Goal: Task Accomplishment & Management: Complete application form

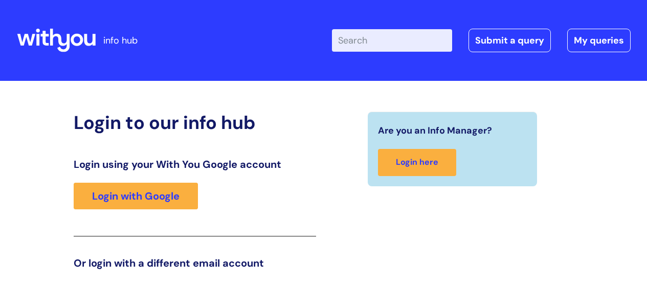
scroll to position [156, 0]
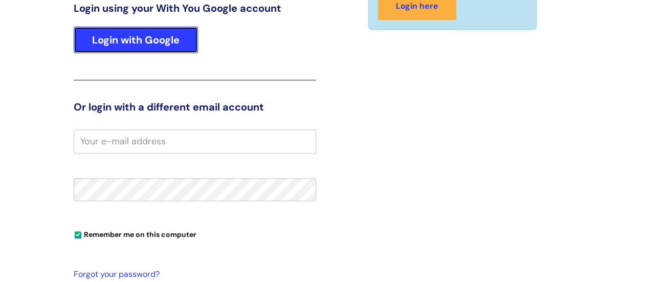
drag, startPoint x: 143, startPoint y: 38, endPoint x: 170, endPoint y: 47, distance: 28.3
click at [143, 38] on link "Login with Google" at bounding box center [136, 40] width 124 height 27
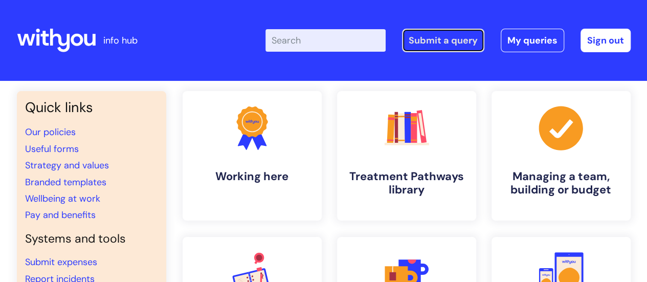
click at [448, 44] on link "Submit a query" at bounding box center [443, 41] width 82 height 24
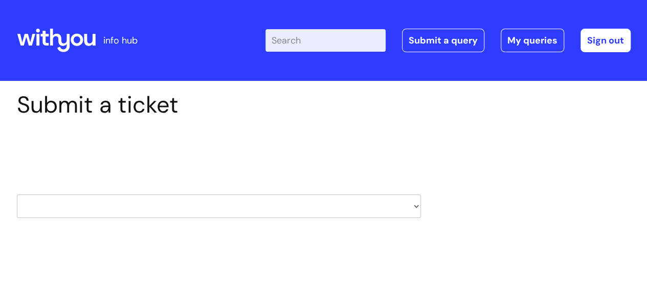
click at [149, 210] on select "HR / People IT and Support Clinical Drug Alerts Finance Accounts Data Support T…" at bounding box center [219, 206] width 404 height 24
select select "finance_accounts"
click at [17, 194] on select "HR / People IT and Support Clinical Drug Alerts Finance Accounts Data Support T…" at bounding box center [219, 206] width 404 height 24
select select "80004286527"
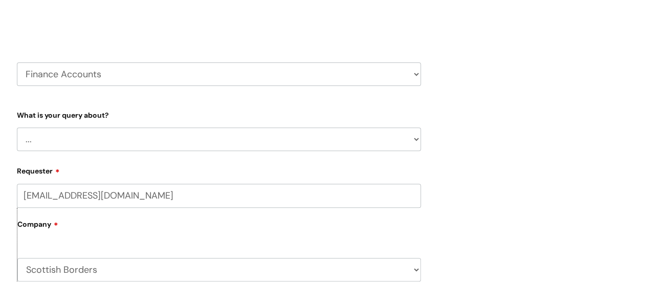
scroll to position [153, 0]
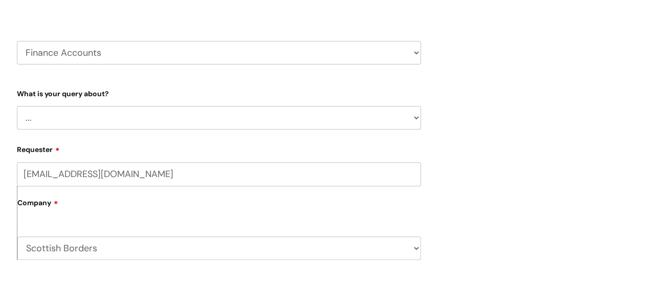
click at [234, 122] on select "... Finance Systems Finance Requests (inc. Expenses) Invoices Research" at bounding box center [219, 118] width 404 height 24
select select "Finance Requests (inc. Expenses)"
click at [17, 106] on select "... Finance Systems Finance Requests (inc. Expenses) Invoices Research" at bounding box center [219, 118] width 404 height 24
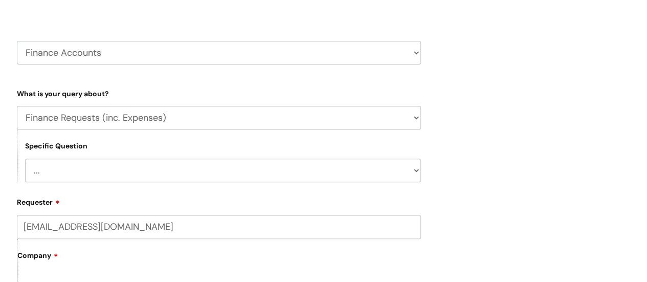
click at [516, 156] on div "Submit a ticket Select issue type HR / People IT and Support Clinical Drug Aler…" at bounding box center [323, 272] width 629 height 668
click at [400, 165] on select "... Budgets Expenses Getting Edits/Revisions New Supplier Purchase cards/ [PERS…" at bounding box center [223, 171] width 396 height 24
select select "Expenses"
click at [25, 159] on select "... Budgets Expenses Getting Edits/Revisions New Supplier Purchase cards/ [PERS…" at bounding box center [223, 171] width 396 height 24
click at [490, 169] on div "Submit a ticket Select issue type HR / People IT and Support Clinical Drug Aler…" at bounding box center [323, 272] width 629 height 668
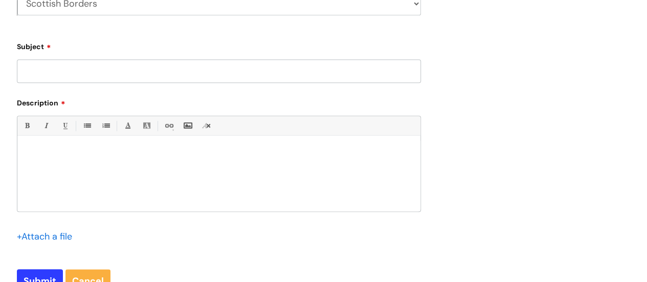
scroll to position [460, 0]
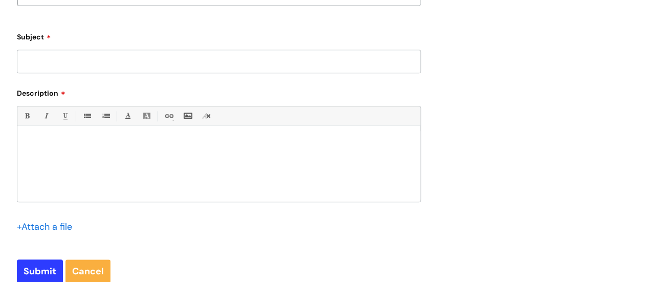
click at [88, 64] on input "Subject" at bounding box center [219, 62] width 404 height 24
click at [106, 63] on input "Concur" at bounding box center [219, 62] width 404 height 24
type input "Concur corp card payment"
click at [78, 134] on div at bounding box center [218, 166] width 403 height 71
paste div
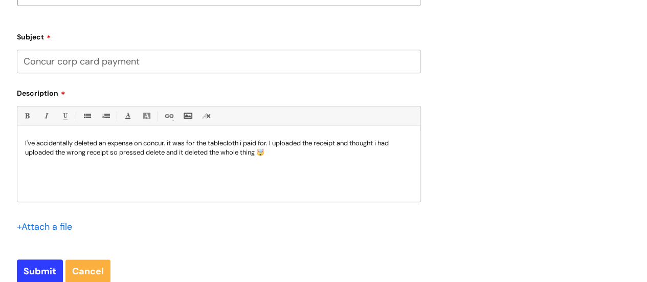
click at [24, 141] on div "I've accidentally deleted an expense on concur. it was for the tablecloth i pai…" at bounding box center [218, 166] width 403 height 71
click at [359, 157] on p "Hi. I've accidentally deleted an expense on concur. Tt was for a payment to pri…" at bounding box center [219, 148] width 388 height 18
click at [381, 153] on p "Hi. I've accidentally deleted an expense on concur. Tt was for a payment to pri…" at bounding box center [219, 148] width 388 height 18
click at [184, 144] on p "Hi. I've accidentally deleted an expense on concur. Tt was for a payment to pri…" at bounding box center [219, 148] width 388 height 18
click at [354, 144] on p "Hi. I've accidentally deleted an expense on concur. It was for a payment to pri…" at bounding box center [219, 148] width 388 height 18
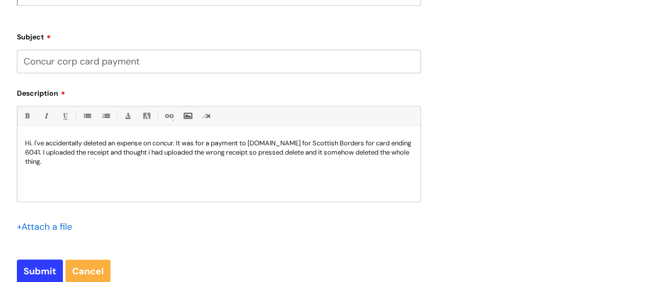
click at [196, 161] on p "Hi. I've accidentally deleted an expense on concur. It was for a payment to pri…" at bounding box center [219, 153] width 388 height 28
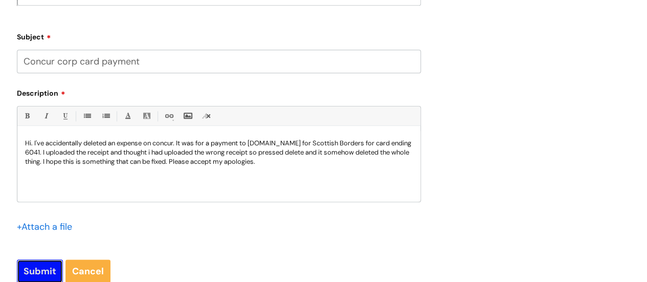
click at [50, 275] on input "Submit" at bounding box center [40, 271] width 46 height 24
type input "Please Wait..."
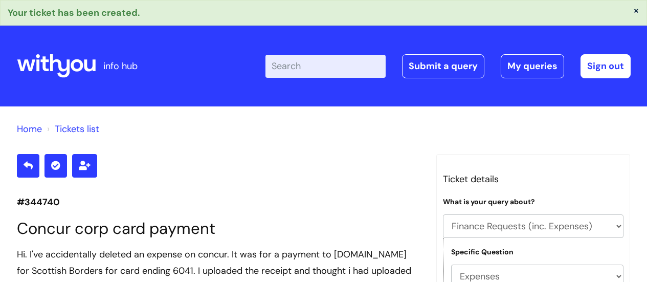
select select "Finance Requests (inc. Expenses)"
select select "Expenses"
